Goal: Task Accomplishment & Management: Complete application form

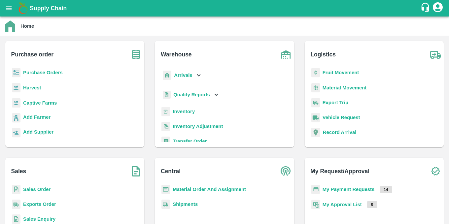
click at [29, 74] on b "Purchase Orders" at bounding box center [43, 72] width 40 height 5
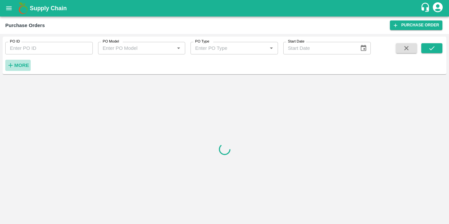
click at [21, 66] on strong "More" at bounding box center [21, 65] width 15 height 5
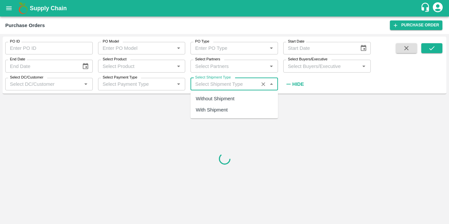
click at [232, 87] on input "Select Shipment Type" at bounding box center [224, 84] width 64 height 9
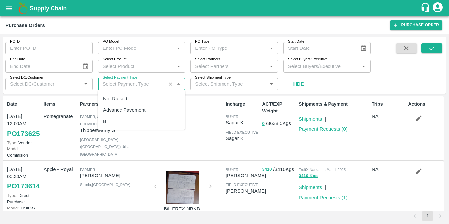
click at [121, 85] on input "Select Payment Type" at bounding box center [132, 84] width 64 height 9
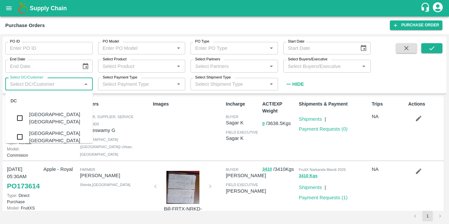
click at [63, 83] on input "Select DC/Customer" at bounding box center [43, 84] width 73 height 9
click at [219, 71] on div "Select Partners   *" at bounding box center [233, 66] width 87 height 13
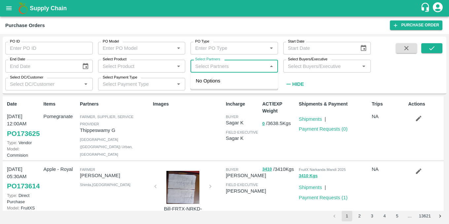
click at [311, 70] on input "Select Buyers/Executive" at bounding box center [321, 66] width 73 height 9
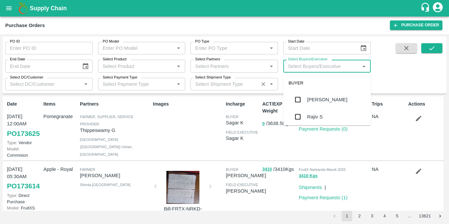
click at [236, 83] on input "Select Shipment Type" at bounding box center [224, 84] width 64 height 9
